Goal: Find contact information: Find contact information

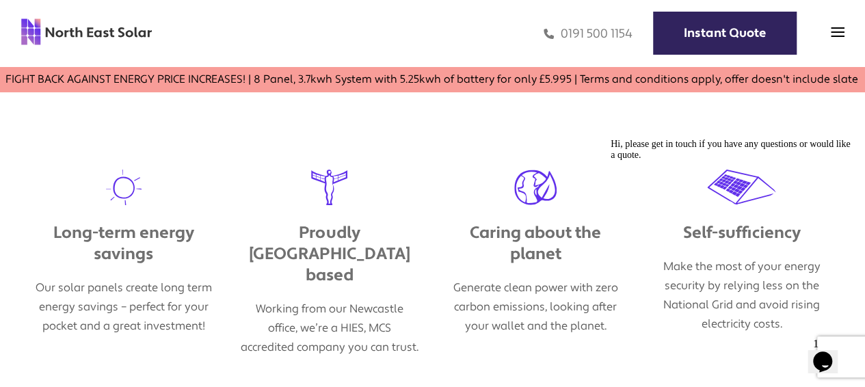
scroll to position [547, 0]
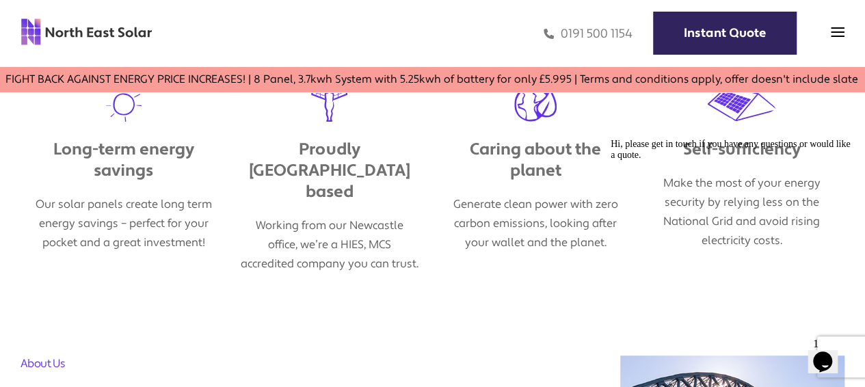
click at [610, 139] on icon "Chat attention grabber" at bounding box center [610, 139] width 0 height 0
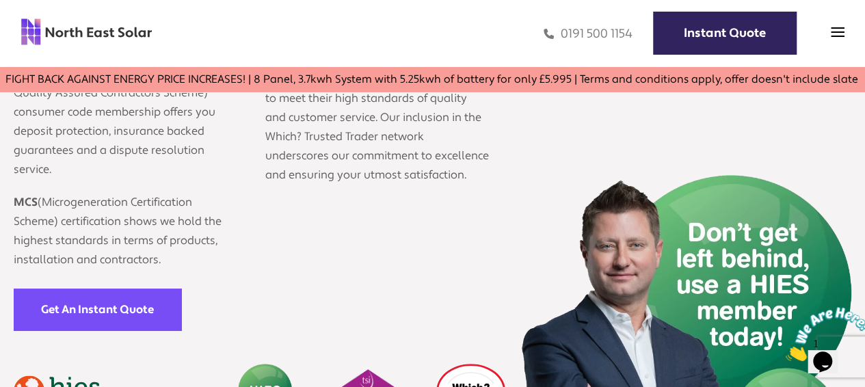
scroll to position [2369, 0]
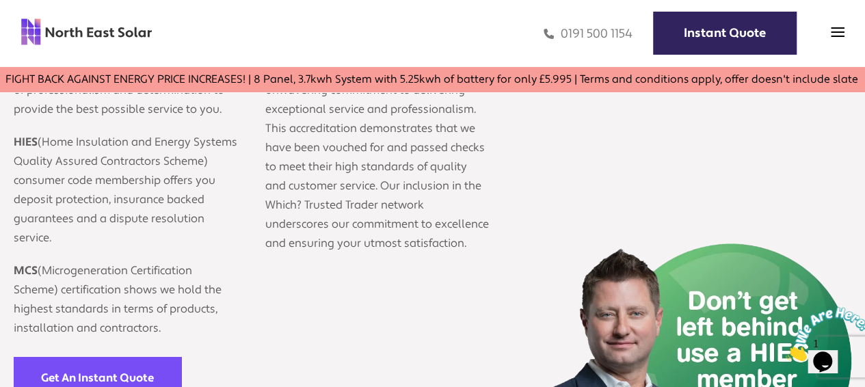
click at [841, 42] on div "0191 500 1154 Instant Quote" at bounding box center [498, 34] width 692 height 40
click at [838, 33] on img at bounding box center [838, 32] width 14 height 14
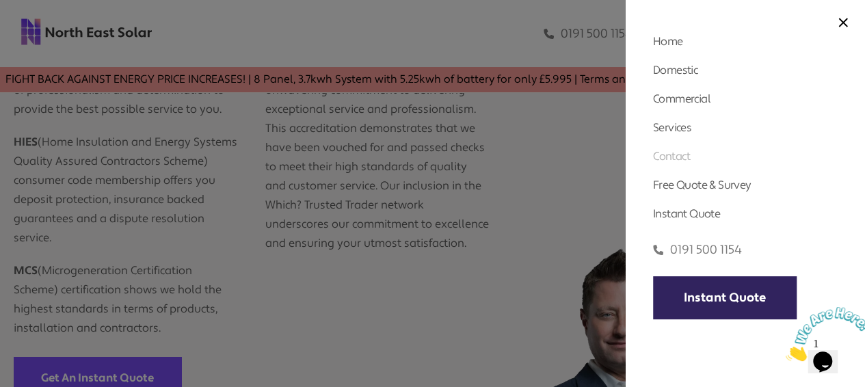
click at [686, 159] on link "Contact" at bounding box center [671, 156] width 37 height 14
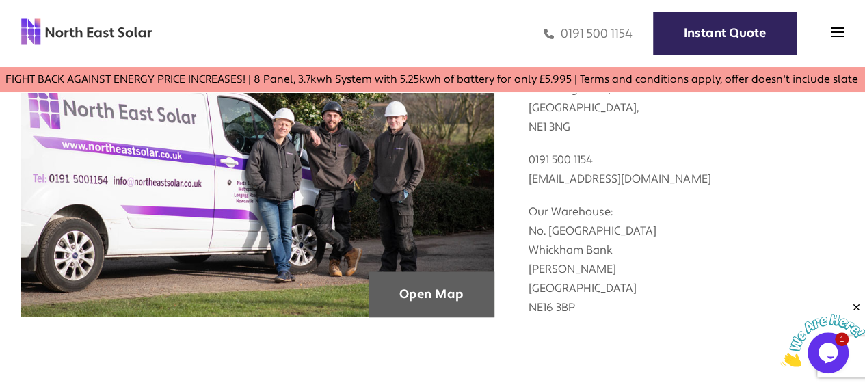
scroll to position [455, 0]
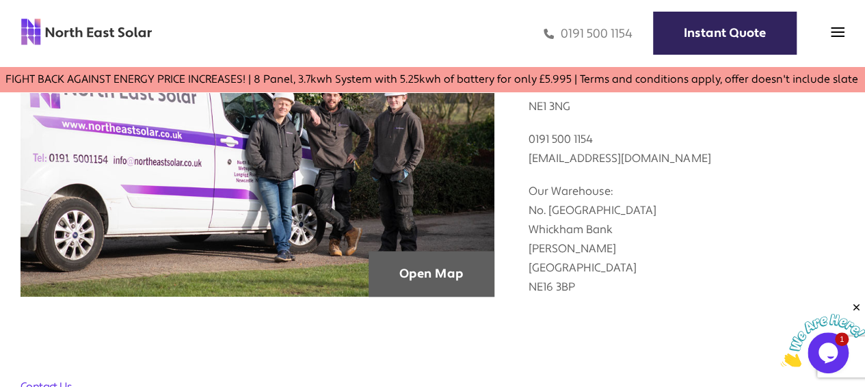
drag, startPoint x: 560, startPoint y: 210, endPoint x: 703, endPoint y: 206, distance: 143.6
click at [703, 206] on p "Our Warehouse: No. 3 Metropolitan Industrial Park Whickham Bank Swalwell Newcas…" at bounding box center [686, 232] width 316 height 129
copy p "Metropolitan Industrial Park"
drag, startPoint x: 530, startPoint y: 230, endPoint x: 613, endPoint y: 230, distance: 82.7
click at [613, 230] on p "Our Warehouse: No. 3 Metropolitan Industrial Park Whickham Bank Swalwell Newcas…" at bounding box center [686, 232] width 316 height 129
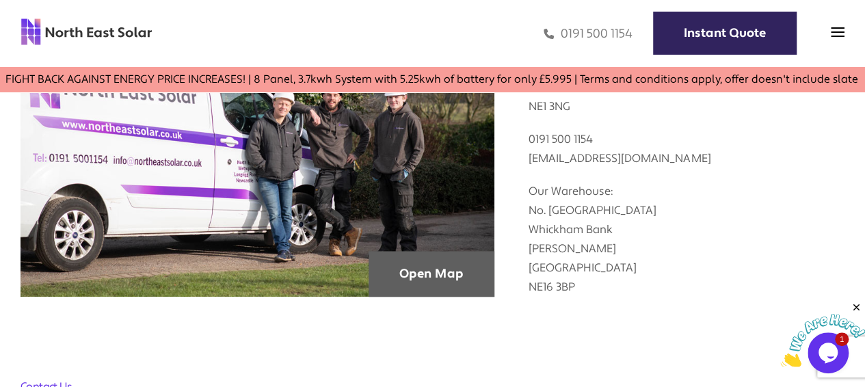
copy p "Whickham Bank"
drag, startPoint x: 532, startPoint y: 250, endPoint x: 572, endPoint y: 247, distance: 40.4
click at [572, 247] on p "Our Warehouse: No. 3 Metropolitan Industrial Park Whickham Bank Swalwell Newcas…" at bounding box center [686, 232] width 316 height 129
drag, startPoint x: 531, startPoint y: 250, endPoint x: 640, endPoint y: 284, distance: 113.7
click at [640, 284] on p "Our Warehouse: No. 3 Metropolitan Industrial Park Whickham Bank Swalwell Newcas…" at bounding box center [686, 232] width 316 height 129
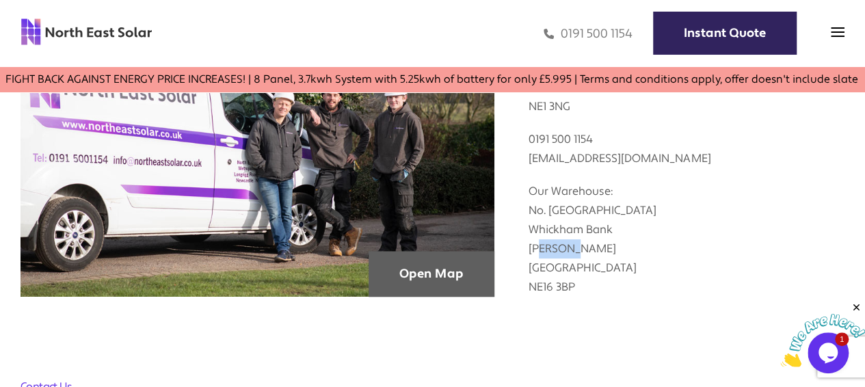
copy p "Swalwell Newcastle Upon Tyne NE16 3BP"
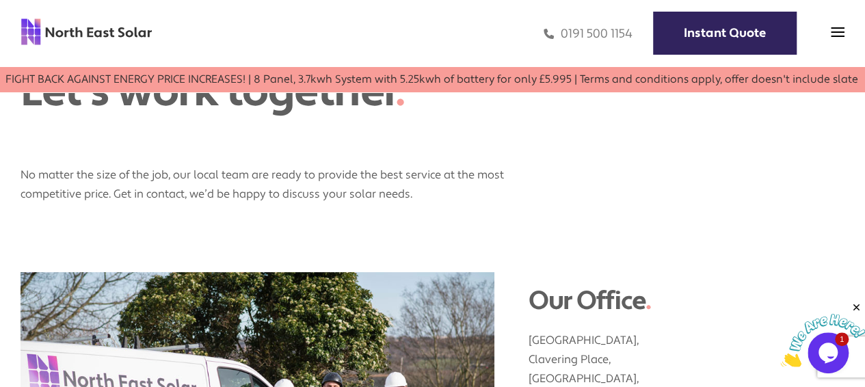
scroll to position [182, 0]
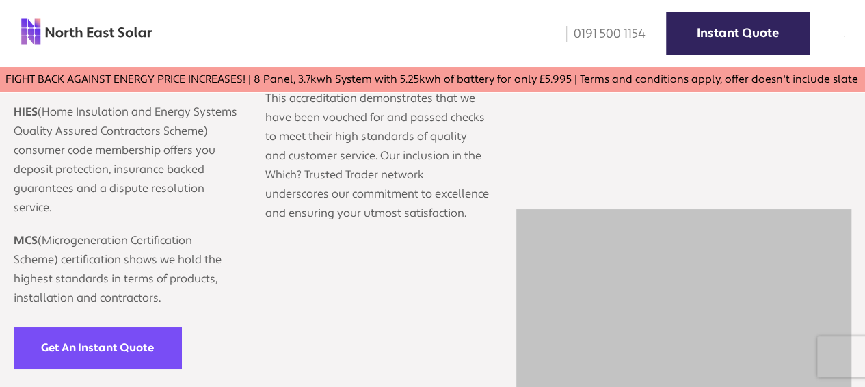
scroll to position [2369, 0]
